Goal: Find specific page/section: Find specific page/section

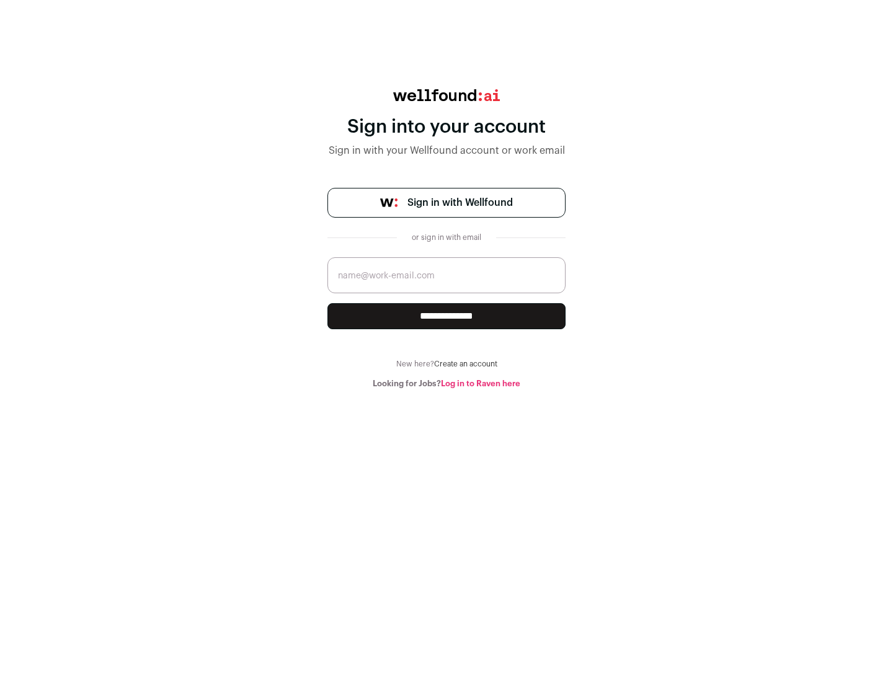
click at [459, 203] on span "Sign in with Wellfound" at bounding box center [459, 202] width 105 height 15
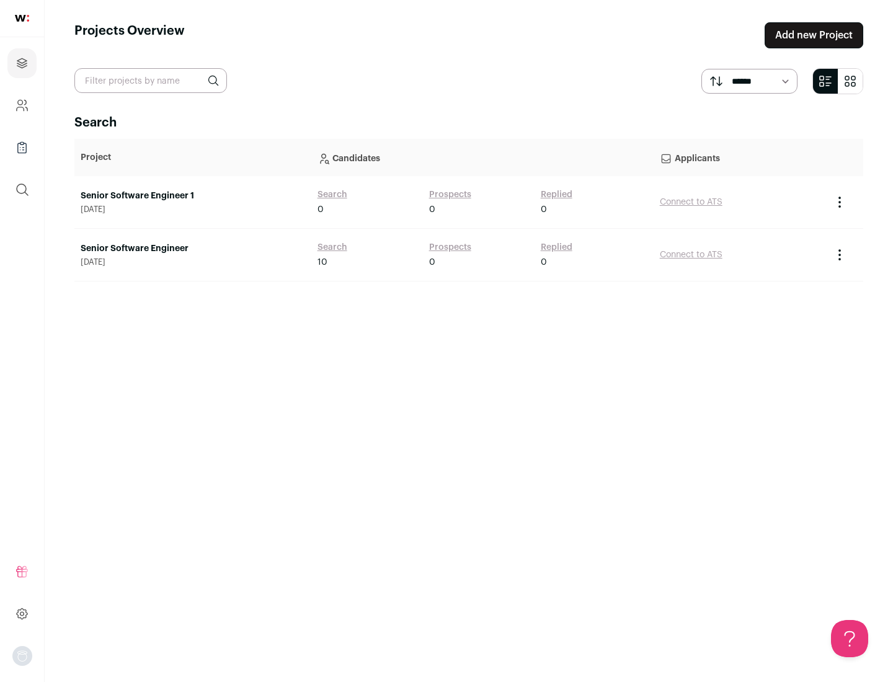
click at [192, 249] on link "Senior Software Engineer" at bounding box center [193, 248] width 224 height 12
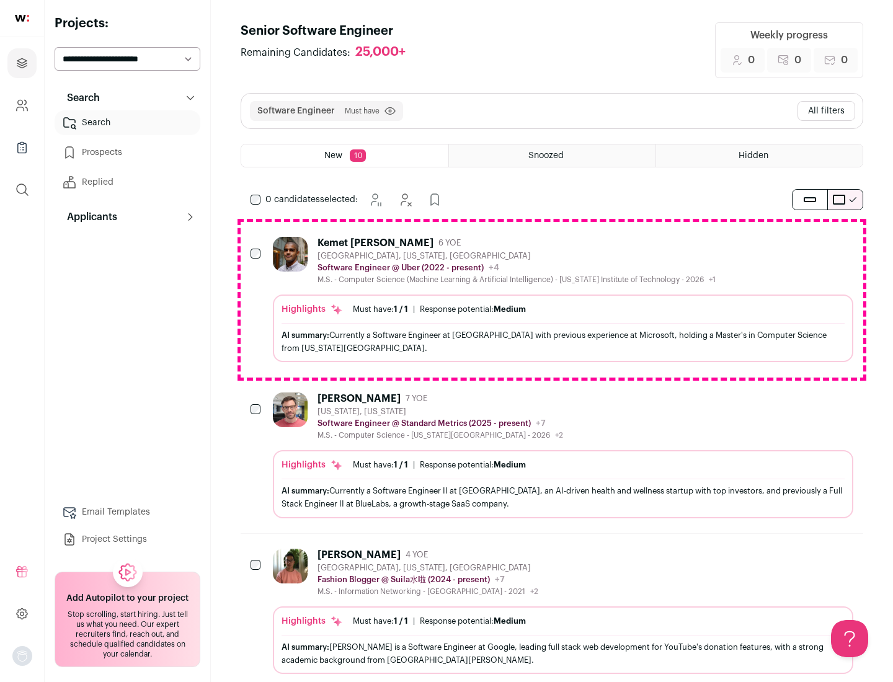
click at [552, 299] on div "Highlights Must have: 1 / 1 How many must haves have been fulfilled? | Response…" at bounding box center [563, 328] width 580 height 68
